Goal: Task Accomplishment & Management: Use online tool/utility

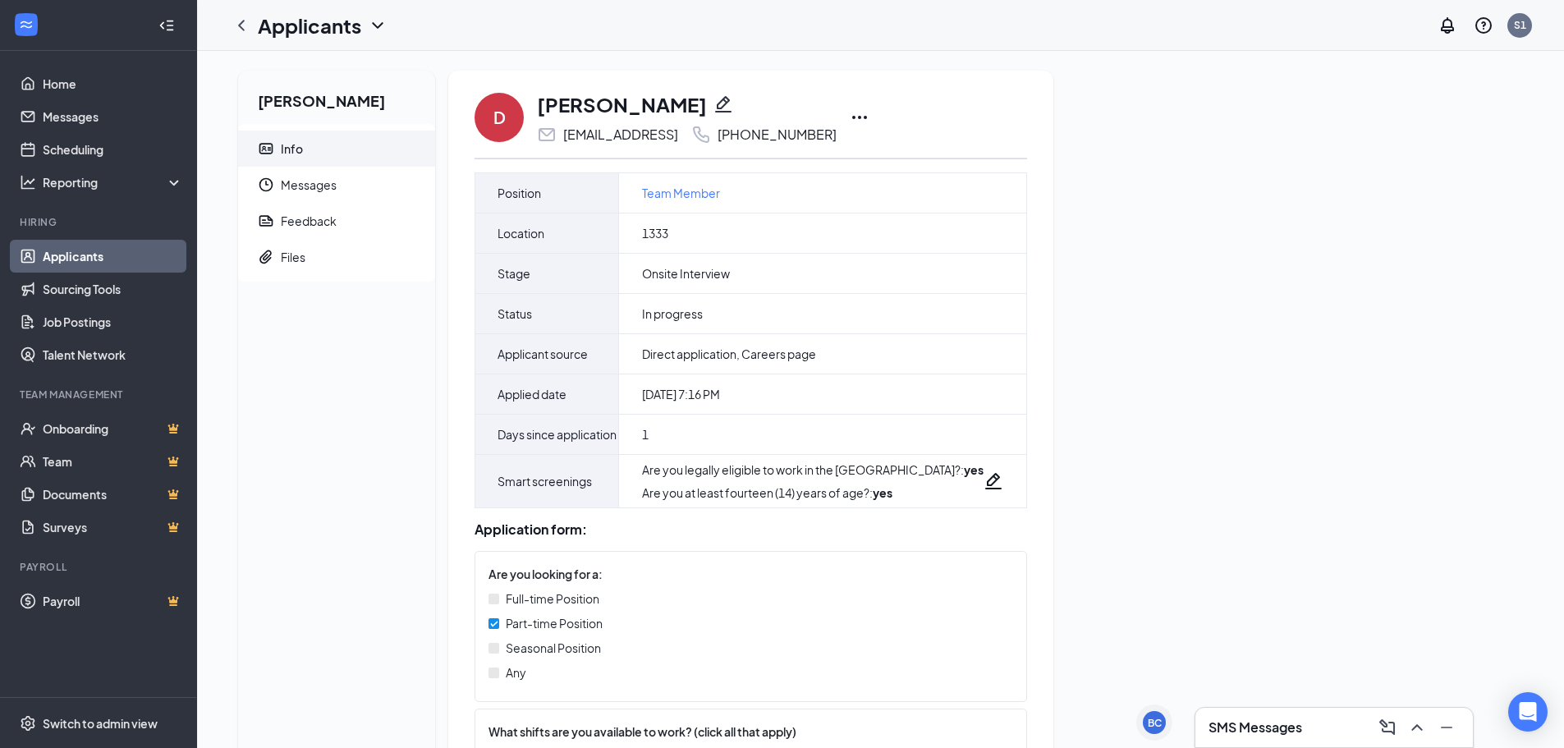
click at [869, 119] on icon "Ellipses" at bounding box center [860, 118] width 20 height 20
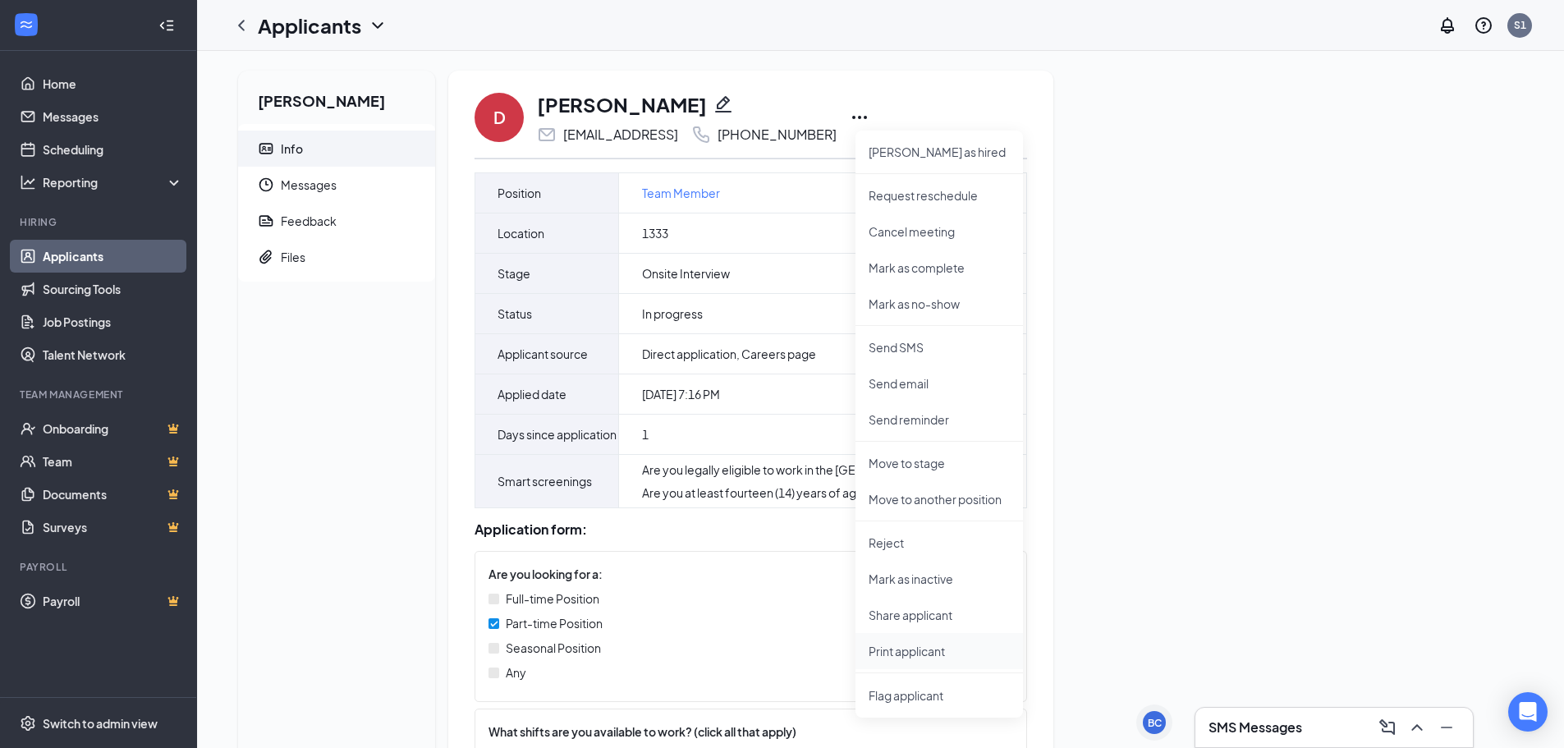
click at [928, 651] on p "Print applicant" at bounding box center [939, 651] width 141 height 16
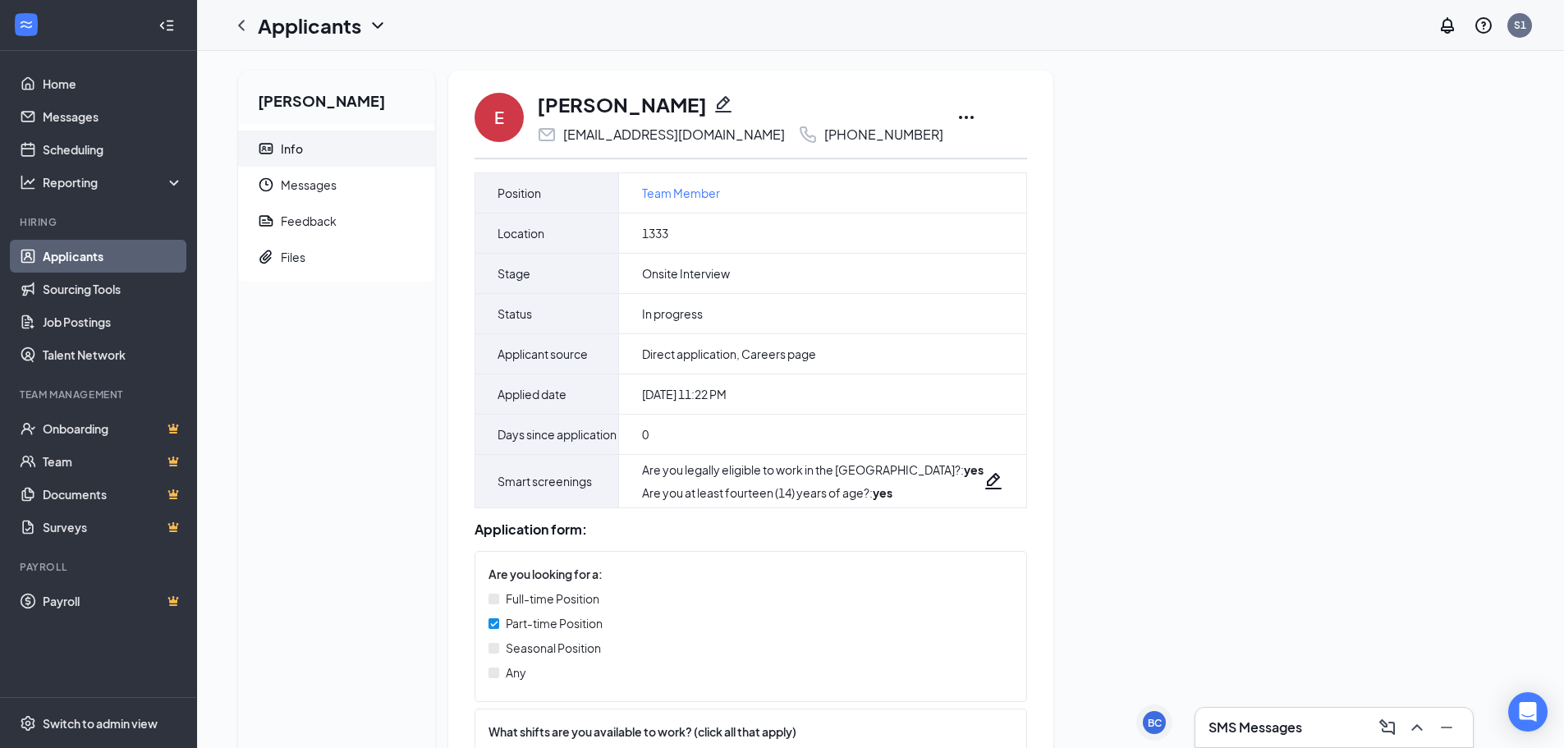
click at [915, 107] on div "E Ezinna Nwokenta ezinnanwok615@gmail.com +1 (269) 762-3869" at bounding box center [751, 117] width 553 height 54
click at [957, 114] on icon "Ellipses" at bounding box center [967, 118] width 20 height 20
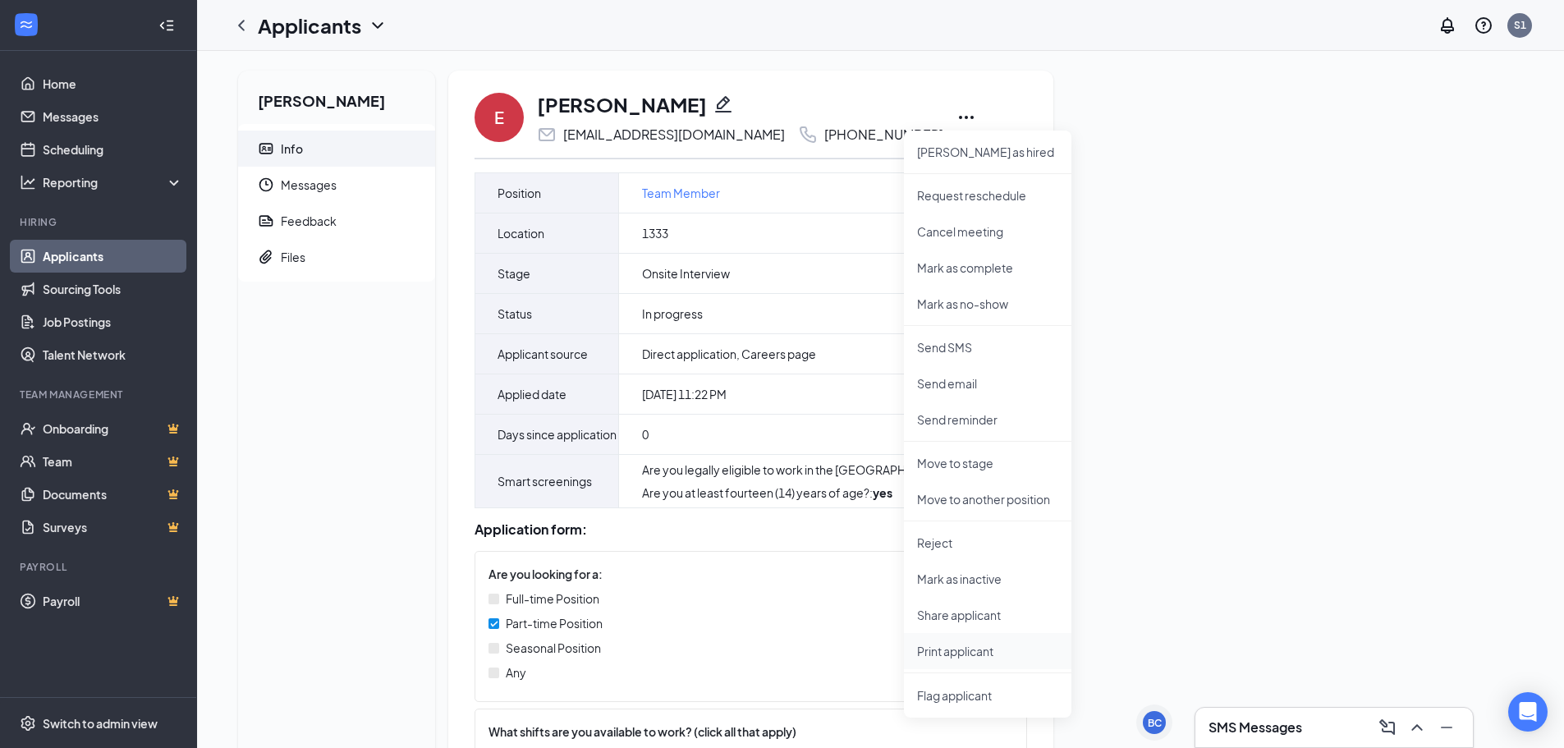
click at [951, 649] on p "Print applicant" at bounding box center [987, 651] width 141 height 16
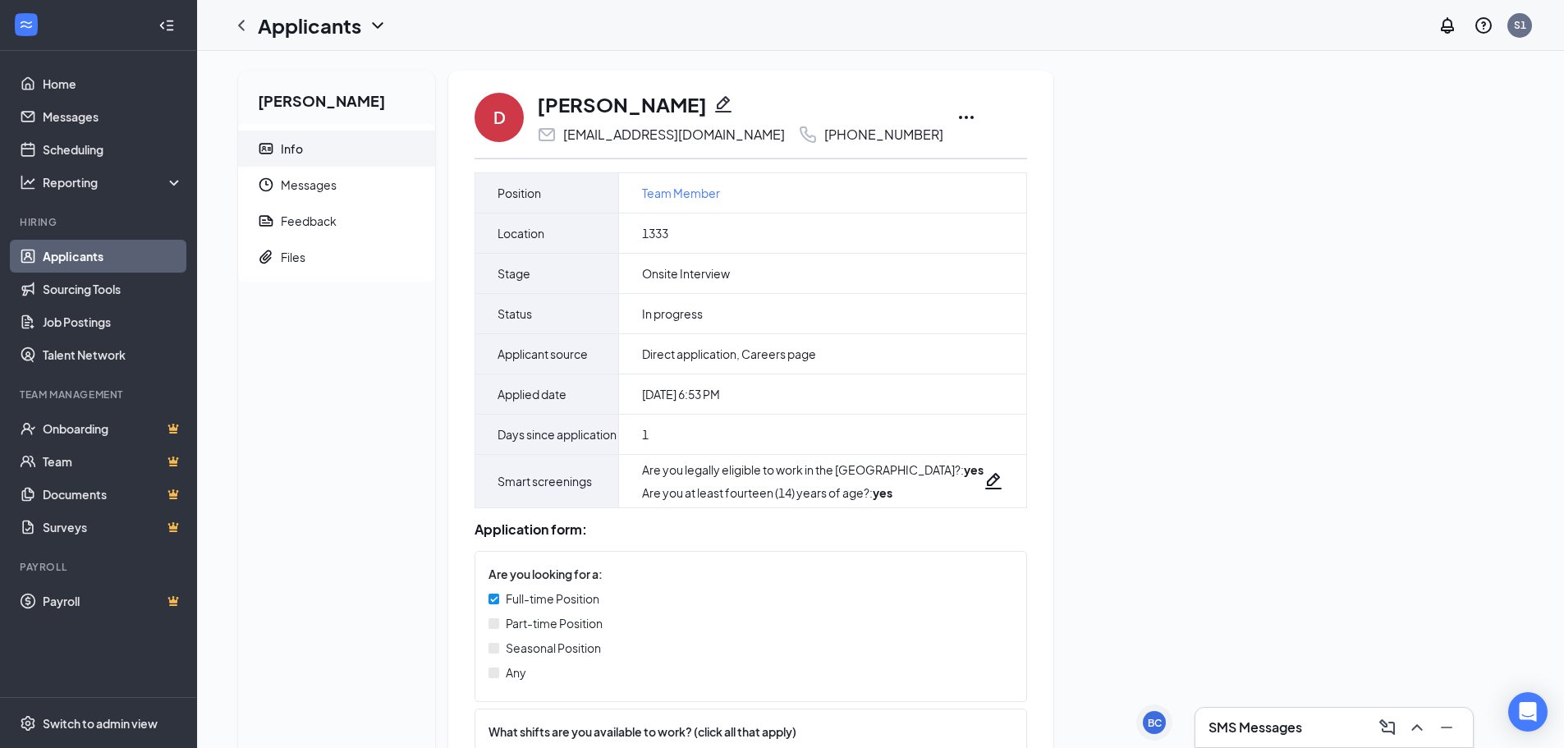
click at [957, 120] on icon "Ellipses" at bounding box center [967, 118] width 20 height 20
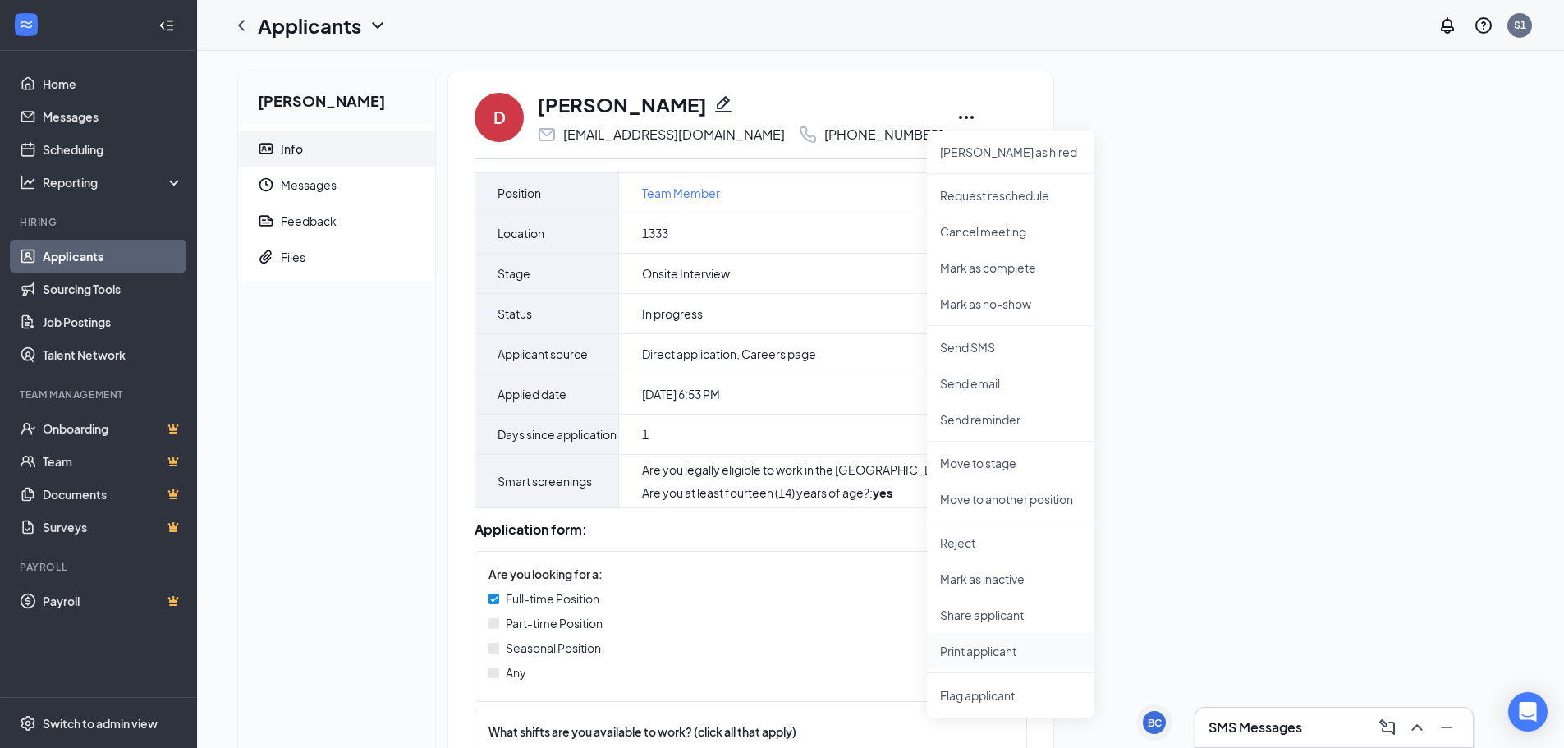
click at [970, 642] on li "Print applicant" at bounding box center [1010, 651] width 167 height 36
